Goal: Task Accomplishment & Management: Manage account settings

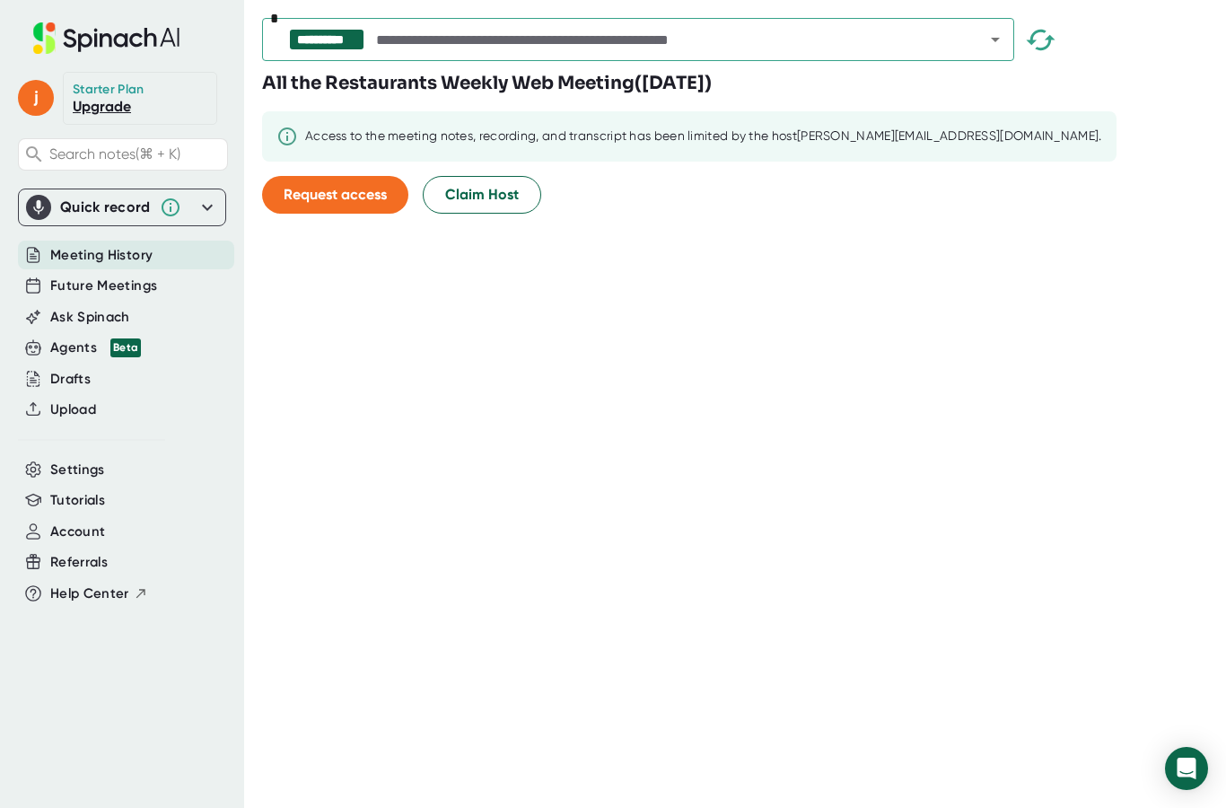
click at [127, 29] on icon at bounding box center [107, 37] width 240 height 31
click at [65, 537] on span "Account" at bounding box center [77, 531] width 55 height 21
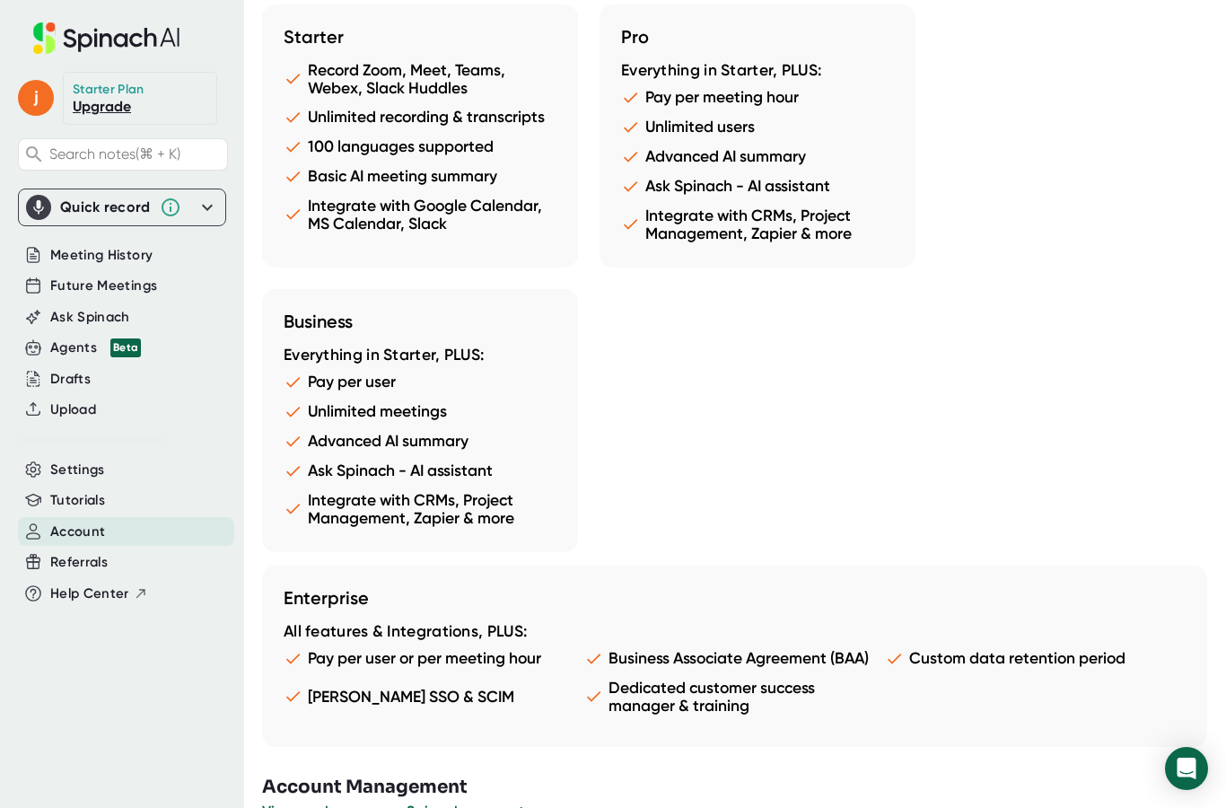
scroll to position [1640, 0]
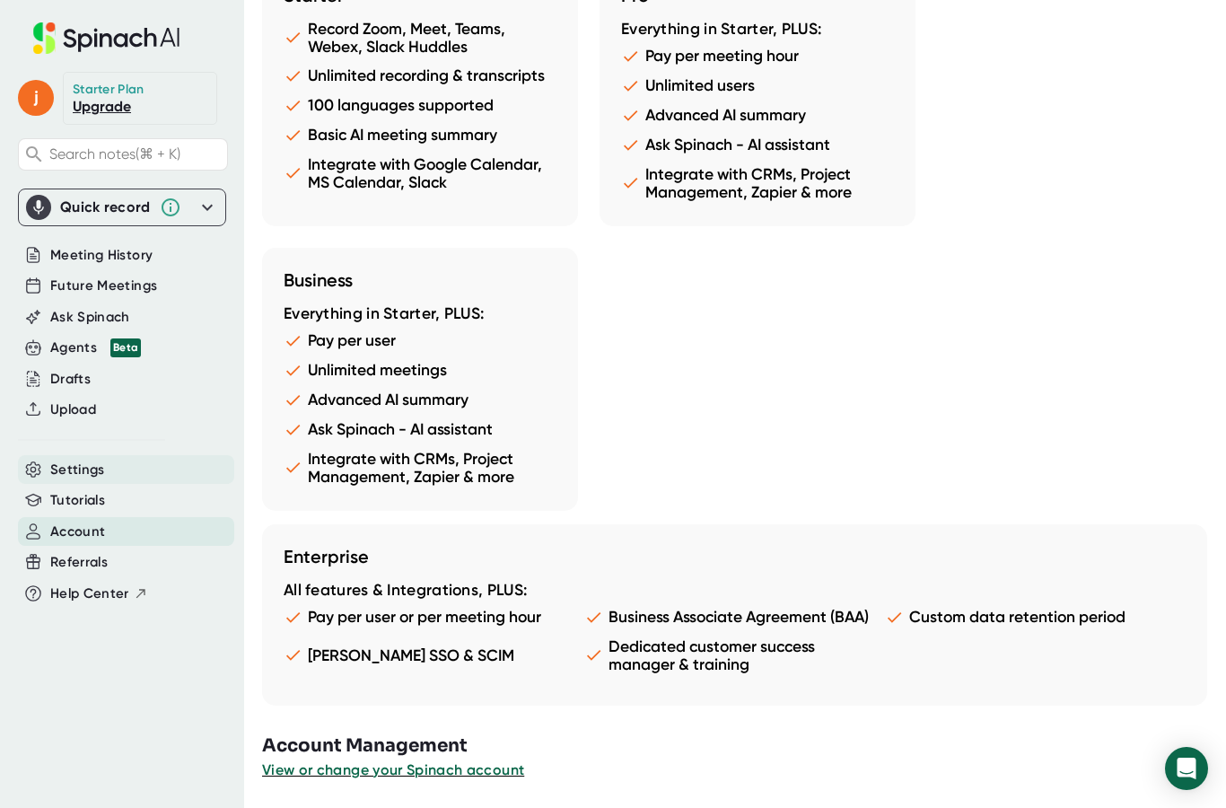
click at [68, 467] on span "Settings" at bounding box center [77, 470] width 55 height 21
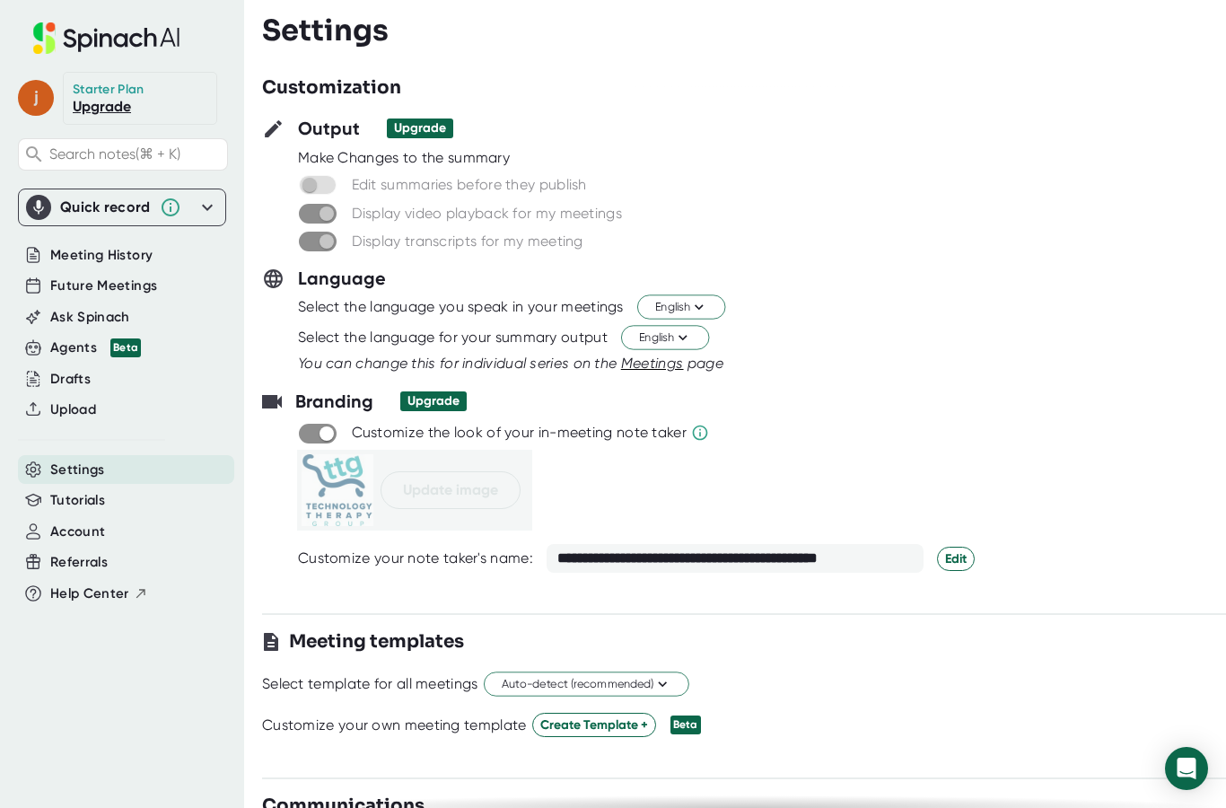
click at [43, 98] on span "j" at bounding box center [36, 98] width 36 height 36
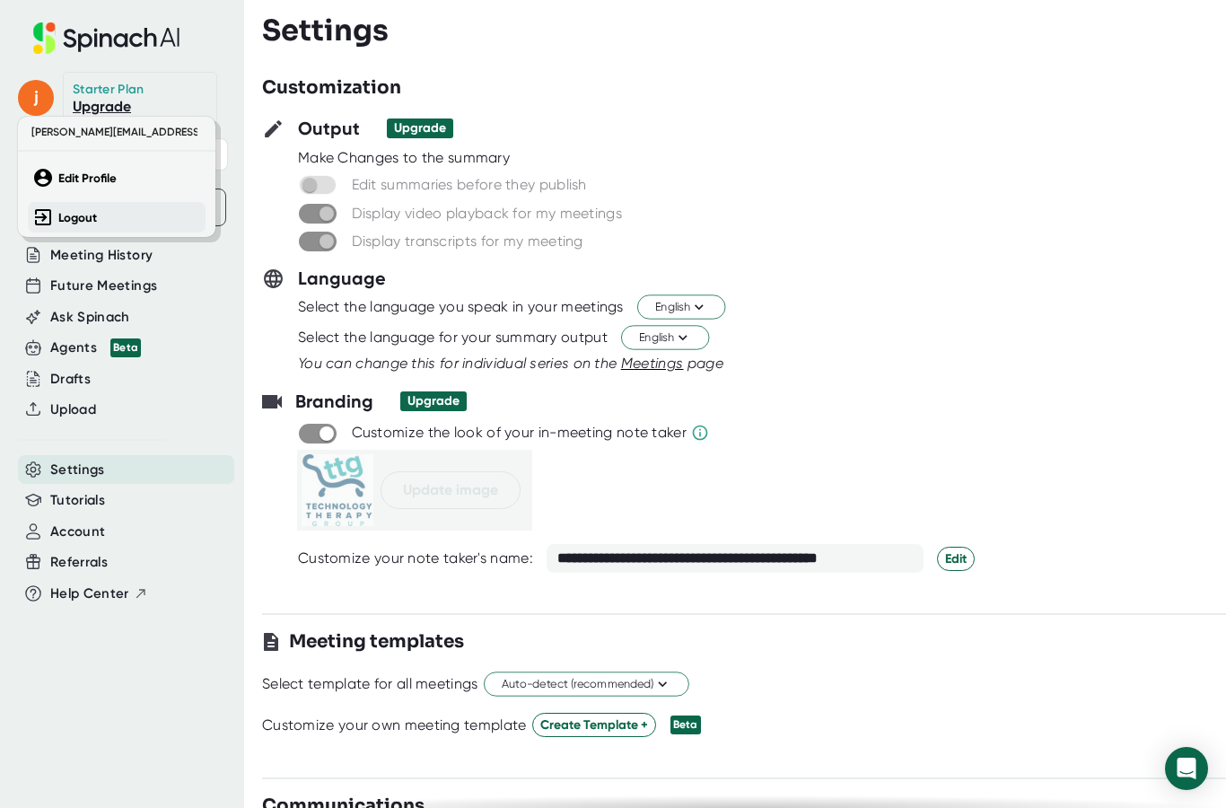
click at [89, 223] on b "Logout" at bounding box center [77, 217] width 39 height 15
